Goal: Transaction & Acquisition: Subscribe to service/newsletter

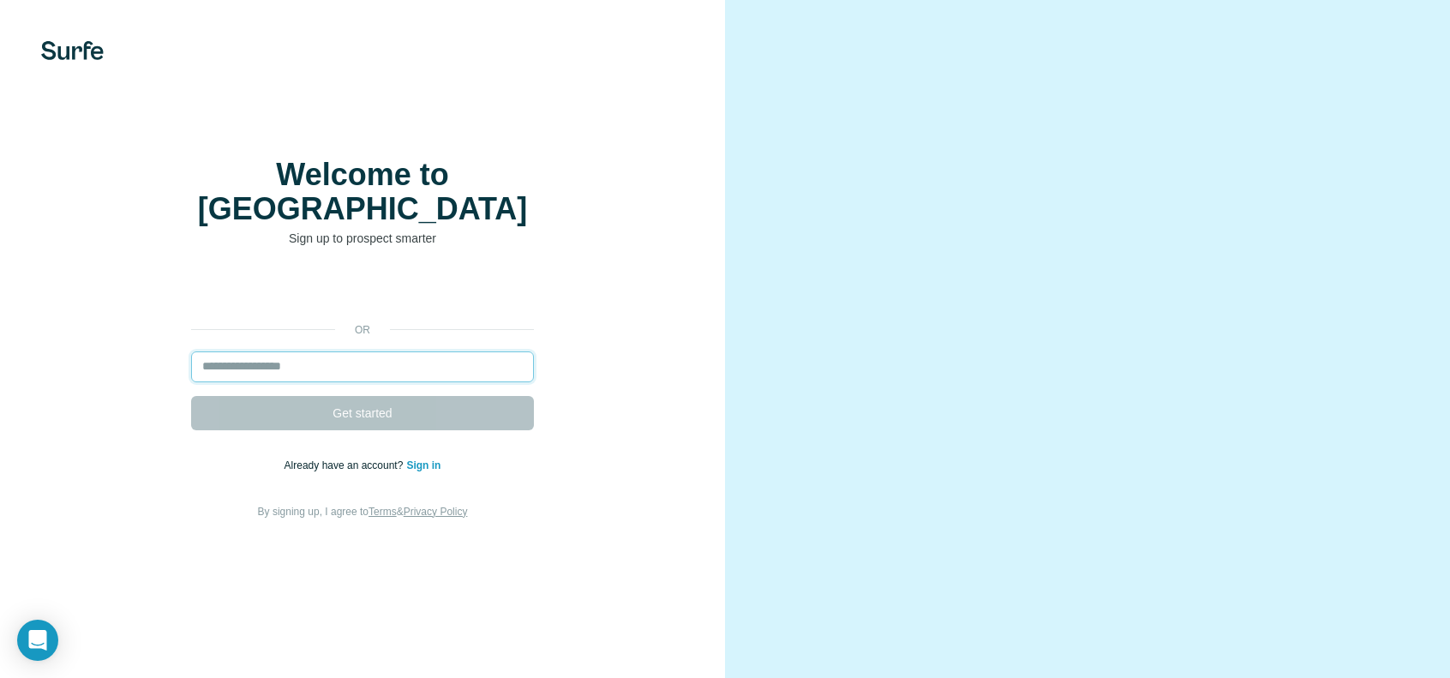
click at [383, 382] on input "email" at bounding box center [362, 366] width 343 height 31
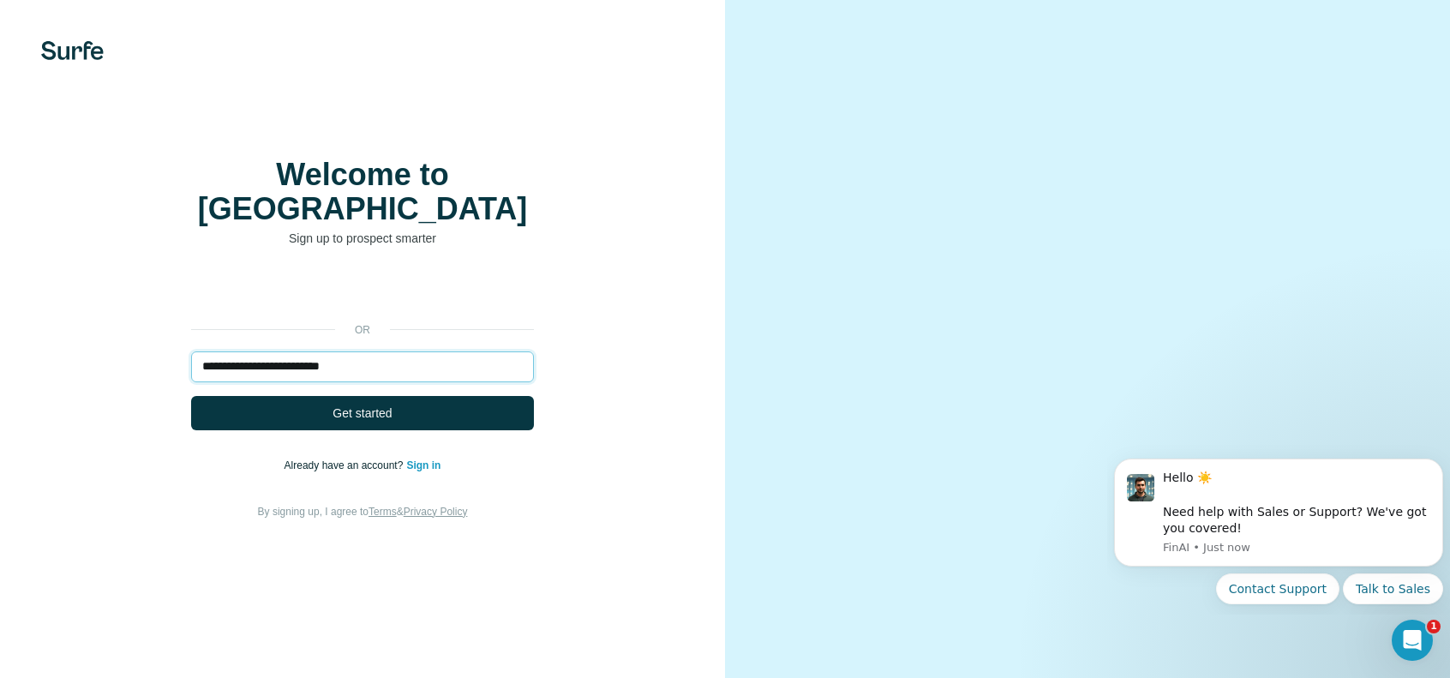
type input "**********"
click at [428, 471] on link "Sign in" at bounding box center [423, 465] width 34 height 12
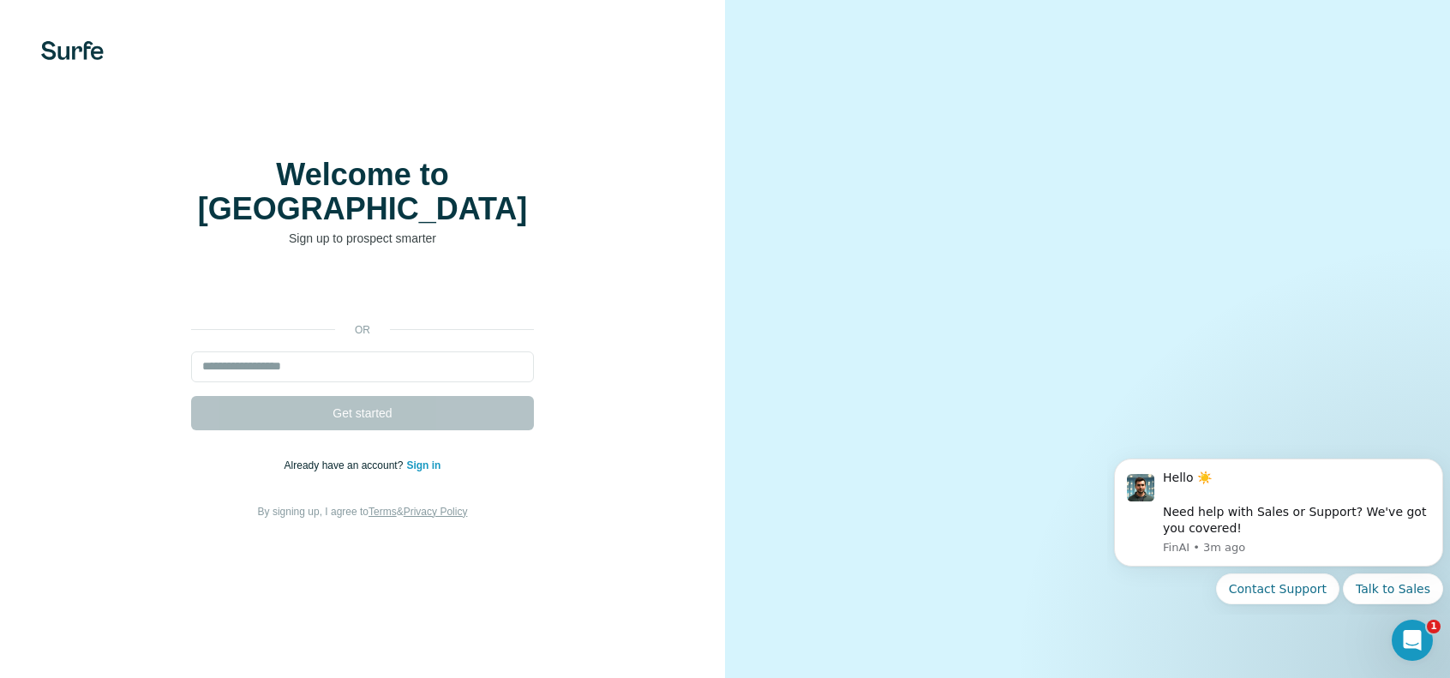
click at [419, 471] on link "Sign in" at bounding box center [423, 465] width 34 height 12
click at [506, 382] on input "email" at bounding box center [362, 366] width 343 height 31
click at [493, 382] on input "email" at bounding box center [362, 366] width 343 height 31
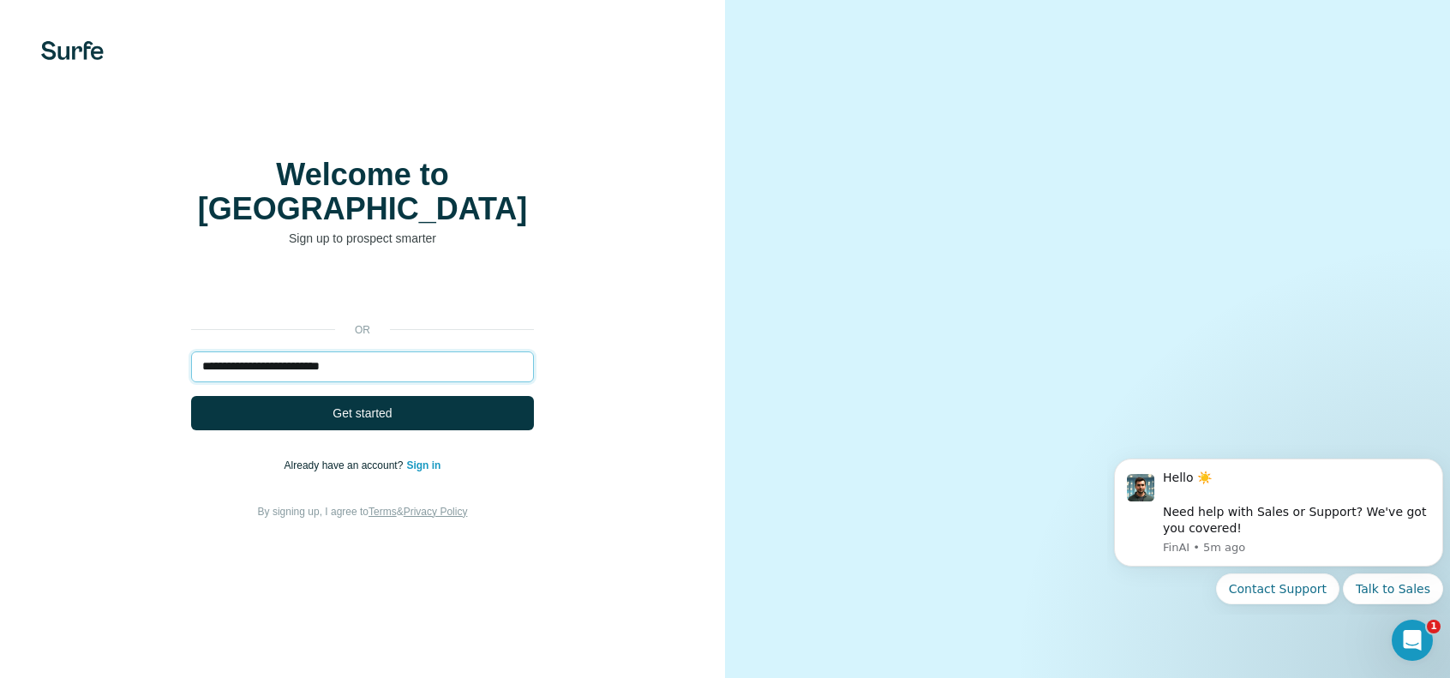
type input "**********"
click at [191, 396] on button "Get started" at bounding box center [362, 413] width 343 height 34
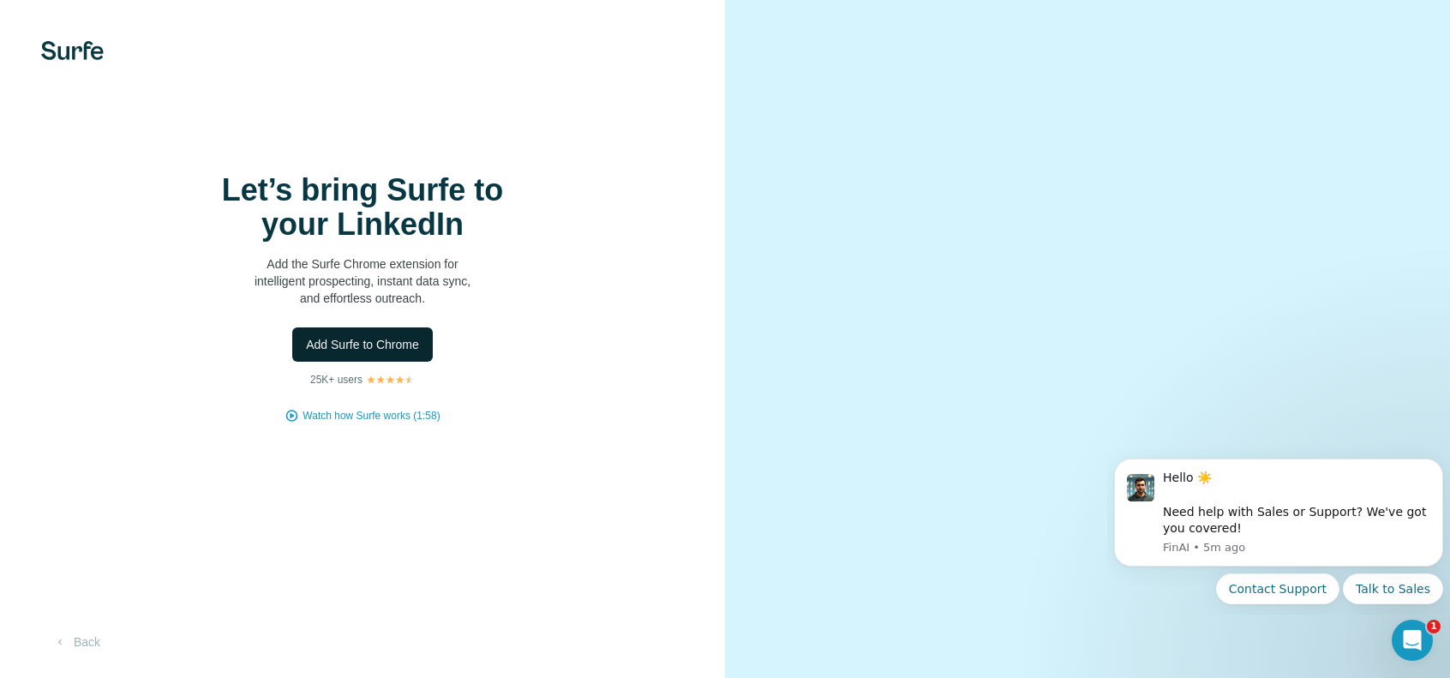
click at [380, 353] on span "Add Surfe to Chrome" at bounding box center [362, 344] width 113 height 17
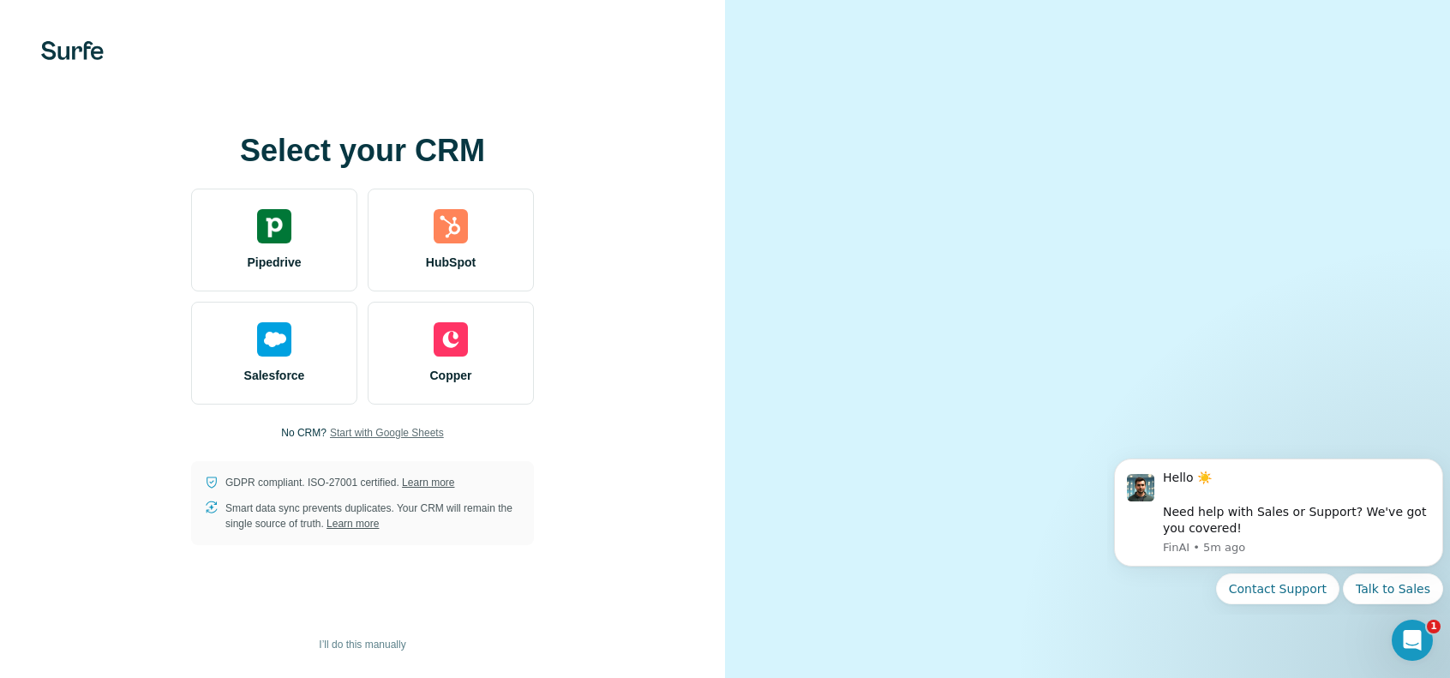
click at [379, 440] on span "Start with Google Sheets" at bounding box center [387, 432] width 114 height 15
click at [803, 397] on video at bounding box center [1087, 339] width 617 height 308
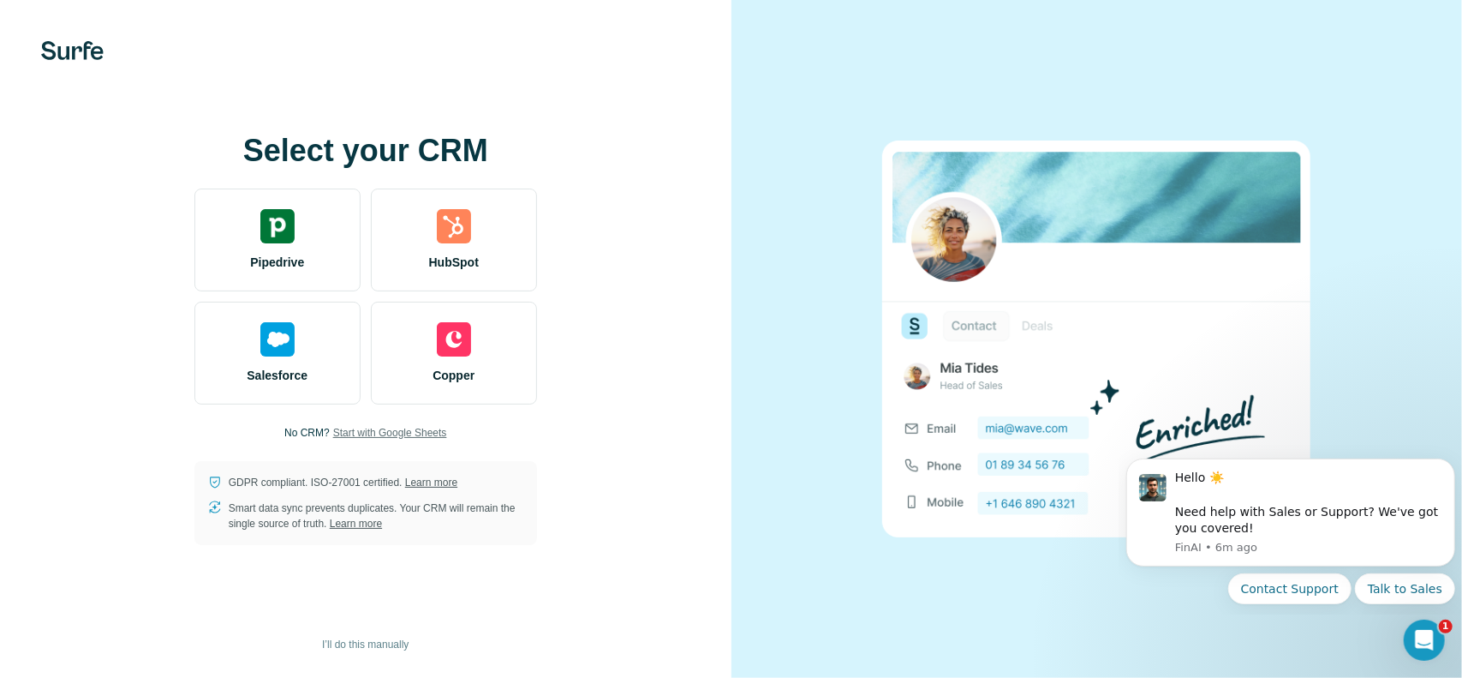
click at [387, 431] on span "Start with Google Sheets" at bounding box center [390, 432] width 114 height 15
click at [353, 429] on span "Start with Google Sheets" at bounding box center [390, 432] width 114 height 15
